Goal: Navigation & Orientation: Find specific page/section

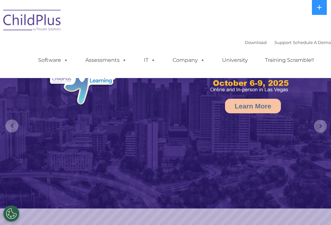
select select "MEDIUM"
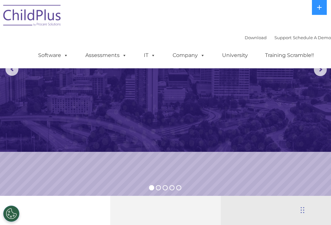
scroll to position [55, 0]
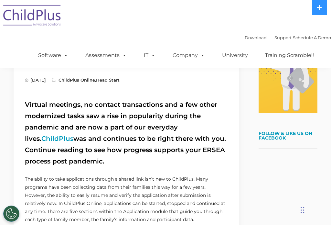
scroll to position [141, 0]
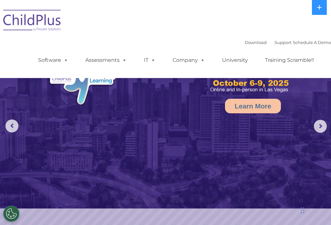
select select "MEDIUM"
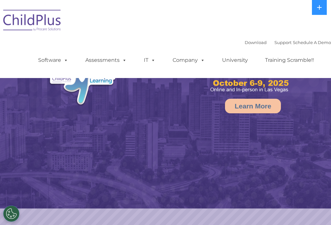
select select "MEDIUM"
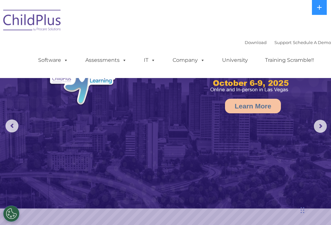
click at [64, 61] on span at bounding box center [64, 60] width 7 height 6
click at [136, 40] on div "Download Support | Schedule A Demo  MENU MENU Software ChildPlus: The original…" at bounding box center [178, 55] width 306 height 36
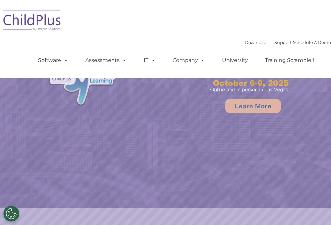
select select "MEDIUM"
